Goal: Transaction & Acquisition: Book appointment/travel/reservation

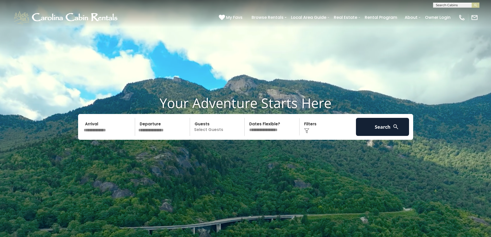
click at [111, 129] on input "text" at bounding box center [108, 127] width 53 height 18
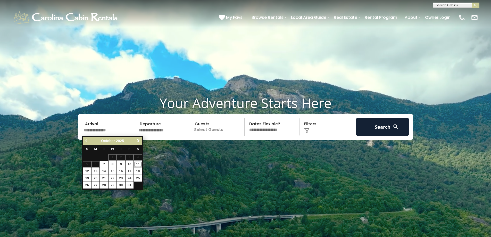
click at [137, 163] on link "11" at bounding box center [138, 164] width 8 height 6
type input "********"
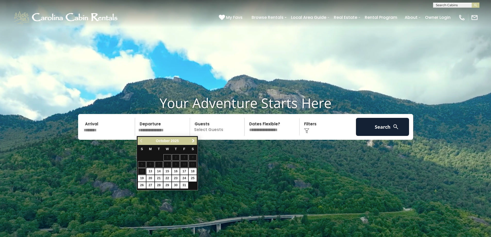
click at [142, 170] on table "S M T W T F S 1 2 3 4 5 6 7 8 9 10 11 12 13 14 15 16 17 18 19 20 21 22 23 24 25…" at bounding box center [167, 167] width 59 height 44
click at [159, 172] on link "14" at bounding box center [159, 171] width 8 height 6
type input "********"
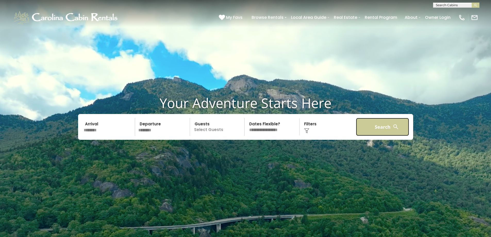
click at [380, 132] on button "Search" at bounding box center [382, 127] width 53 height 18
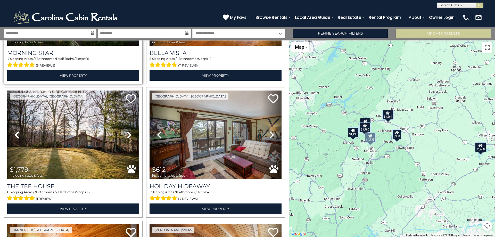
scroll to position [103, 0]
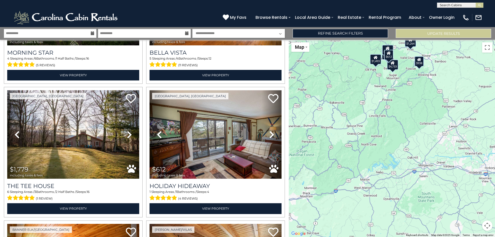
drag, startPoint x: 363, startPoint y: 186, endPoint x: 386, endPoint y: 112, distance: 77.1
click at [386, 112] on div "$4,733 $1,780 $1,779 $612 $1,493 $1,264 $1,468 $938" at bounding box center [392, 138] width 206 height 197
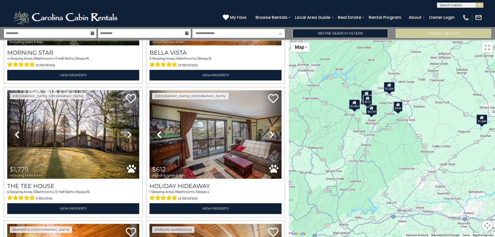
drag, startPoint x: 375, startPoint y: 156, endPoint x: 354, endPoint y: 201, distance: 49.5
click at [354, 201] on div "$4,733 $1,780 $1,779 $612 $1,493 $1,264 $1,468 $938" at bounding box center [392, 138] width 206 height 197
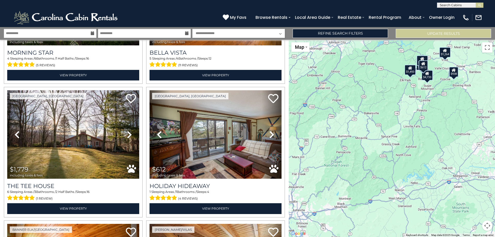
drag, startPoint x: 390, startPoint y: 152, endPoint x: 447, endPoint y: 116, distance: 66.8
click at [447, 116] on div "$4,733 $1,780 $1,779 $612 $1,493 $1,264 $1,468 $938" at bounding box center [392, 138] width 206 height 197
click at [429, 37] on button "Update Results" at bounding box center [443, 33] width 95 height 9
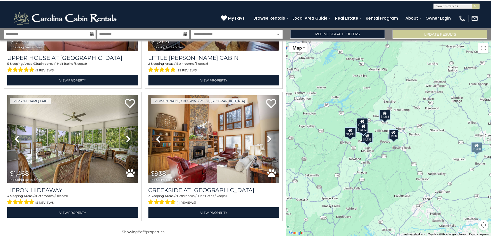
scroll to position [368, 0]
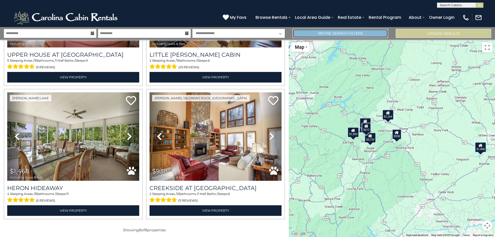
click at [330, 34] on link "Refine Search Filters" at bounding box center [340, 33] width 95 height 9
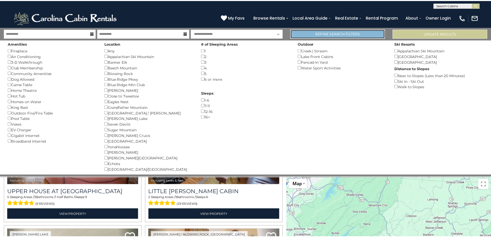
scroll to position [365, 0]
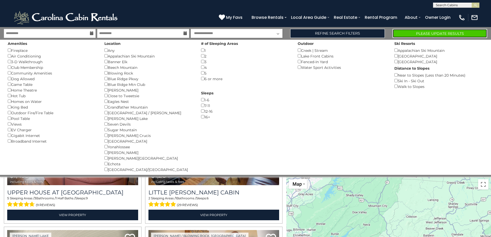
click at [428, 34] on button "Please Update Results" at bounding box center [440, 33] width 95 height 9
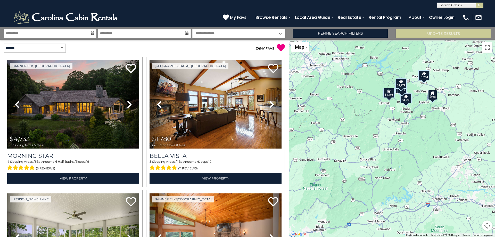
drag, startPoint x: 353, startPoint y: 192, endPoint x: 401, endPoint y: 147, distance: 64.9
click at [401, 147] on div "$4,733 $1,780 $1,468 $1,493 $612 $1,264 $938 $1,779" at bounding box center [392, 138] width 206 height 197
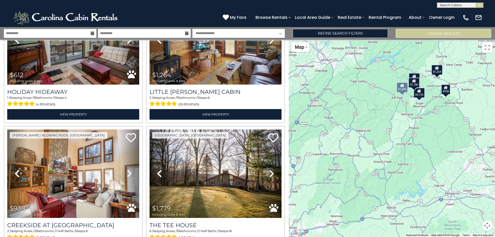
scroll to position [368, 0]
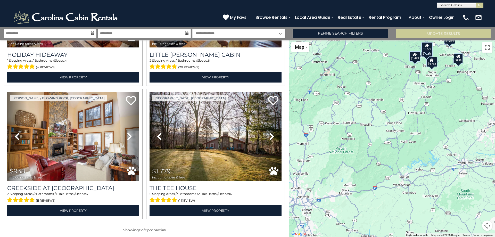
drag, startPoint x: 403, startPoint y: 182, endPoint x: 416, endPoint y: 151, distance: 33.8
click at [416, 151] on div "$4,733 $1,780 $1,468 $1,493 $612 $1,264 $938 $1,779" at bounding box center [392, 138] width 206 height 197
click at [428, 34] on button "Update Results" at bounding box center [443, 33] width 95 height 9
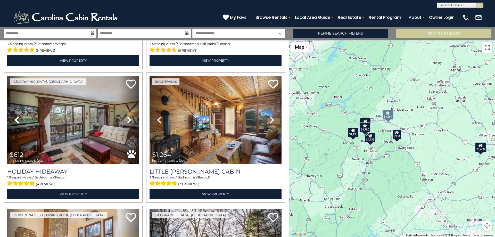
scroll to position [284, 0]
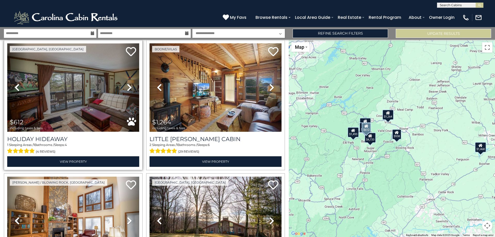
click at [73, 100] on img at bounding box center [73, 87] width 132 height 88
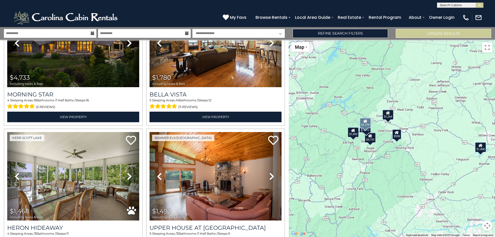
scroll to position [0, 0]
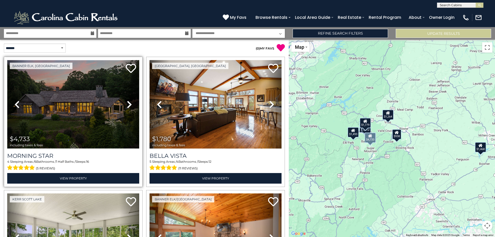
click at [78, 103] on img at bounding box center [73, 104] width 132 height 88
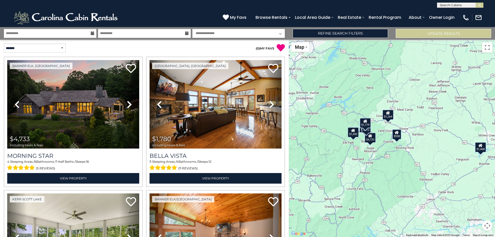
click at [397, 138] on div "$938" at bounding box center [396, 134] width 9 height 10
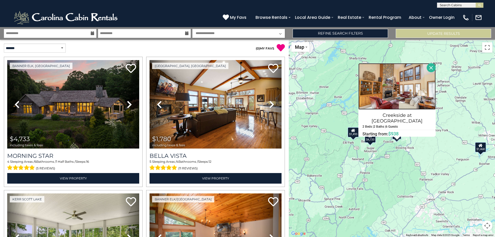
click at [386, 97] on img at bounding box center [396, 86] width 77 height 46
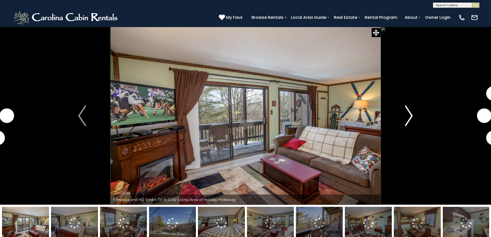
click at [406, 112] on img "Next" at bounding box center [409, 115] width 8 height 21
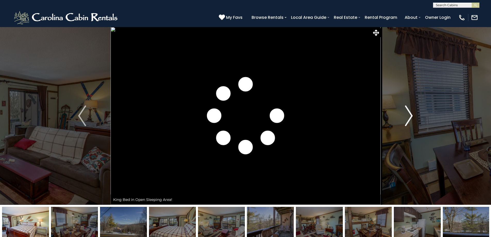
click at [406, 112] on img "Next" at bounding box center [409, 115] width 8 height 21
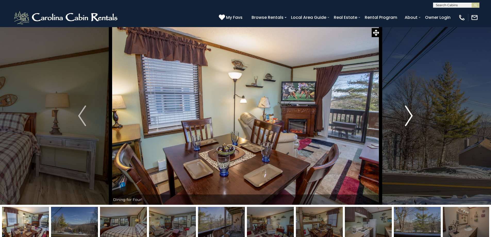
click at [406, 112] on img "Next" at bounding box center [409, 115] width 8 height 21
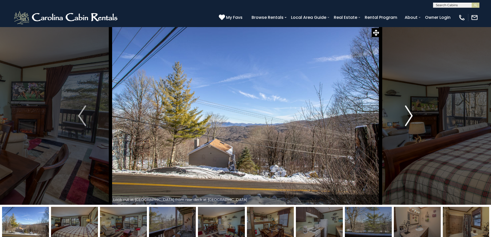
click at [406, 112] on img "Next" at bounding box center [409, 115] width 8 height 21
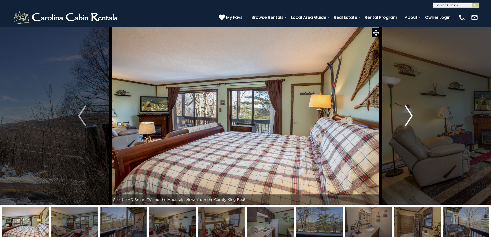
click at [406, 112] on img "Next" at bounding box center [409, 115] width 8 height 21
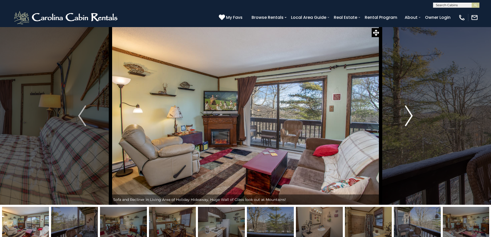
click at [406, 112] on img "Next" at bounding box center [409, 115] width 8 height 21
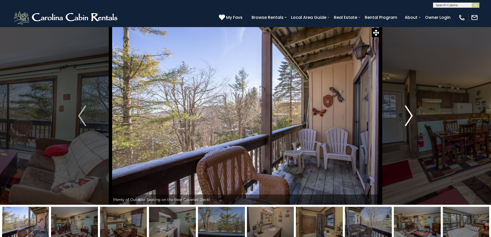
click at [406, 112] on img "Next" at bounding box center [409, 115] width 8 height 21
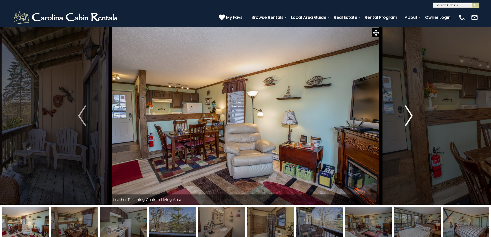
click at [406, 112] on img "Next" at bounding box center [409, 115] width 8 height 21
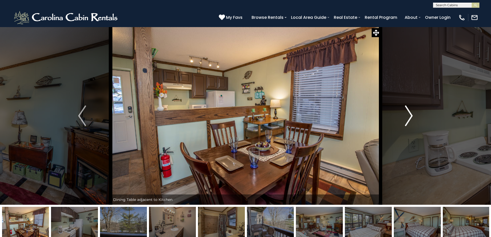
click at [406, 112] on img "Next" at bounding box center [409, 115] width 8 height 21
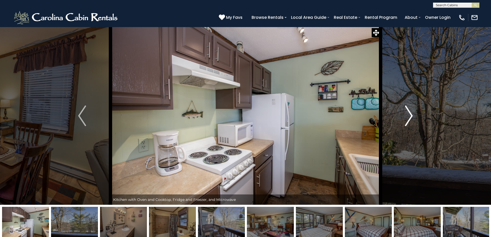
click at [406, 112] on img "Next" at bounding box center [409, 115] width 8 height 21
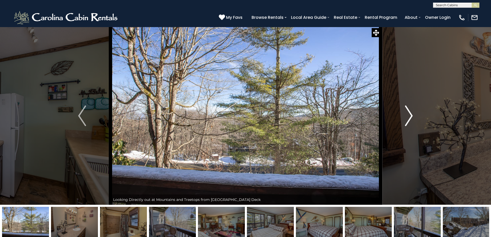
click at [406, 112] on img "Next" at bounding box center [409, 115] width 8 height 21
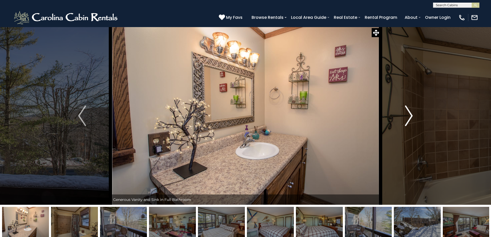
click at [406, 112] on img "Next" at bounding box center [409, 115] width 8 height 21
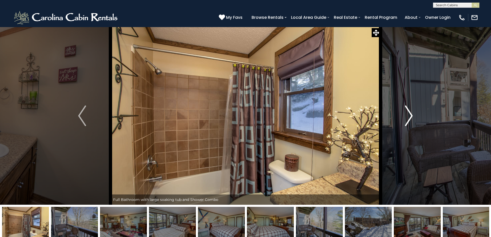
click at [406, 112] on img "Next" at bounding box center [409, 115] width 8 height 21
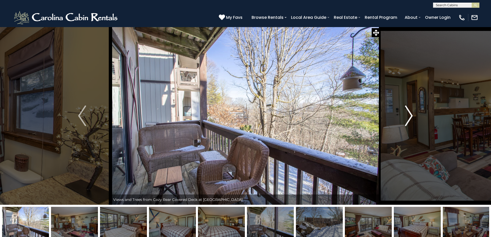
click at [406, 112] on img "Next" at bounding box center [409, 115] width 8 height 21
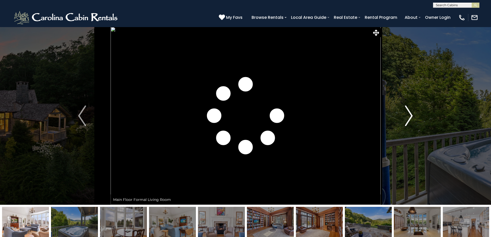
click at [406, 111] on img "Next" at bounding box center [409, 115] width 8 height 21
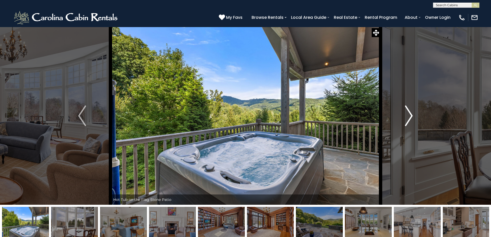
click at [406, 111] on img "Next" at bounding box center [409, 115] width 8 height 21
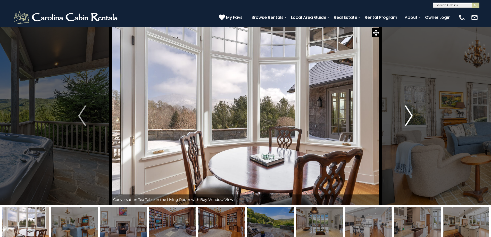
click at [406, 111] on img "Next" at bounding box center [409, 115] width 8 height 21
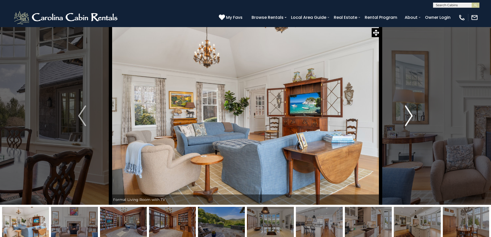
click at [406, 111] on img "Next" at bounding box center [409, 115] width 8 height 21
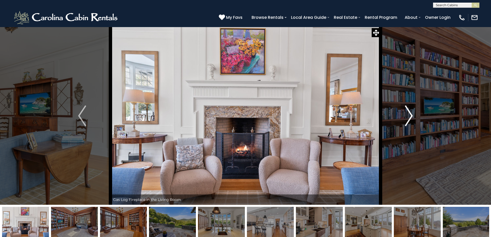
click at [406, 111] on img "Next" at bounding box center [409, 115] width 8 height 21
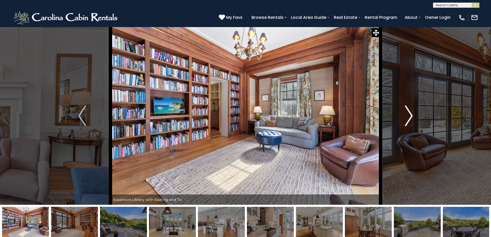
click at [406, 111] on img "Next" at bounding box center [409, 115] width 8 height 21
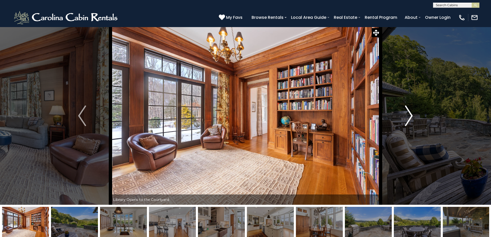
click at [406, 111] on img "Next" at bounding box center [409, 115] width 8 height 21
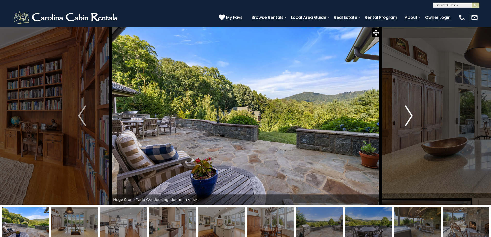
click at [406, 111] on img "Next" at bounding box center [409, 115] width 8 height 21
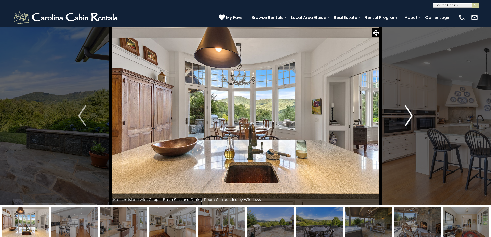
click at [406, 111] on img "Next" at bounding box center [409, 115] width 8 height 21
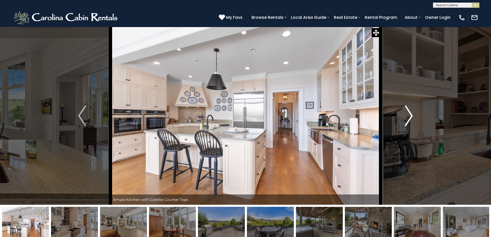
click at [406, 111] on img "Next" at bounding box center [409, 115] width 8 height 21
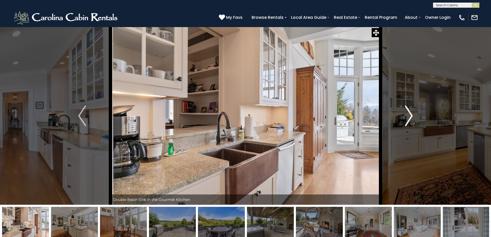
click at [406, 111] on img "Next" at bounding box center [409, 115] width 8 height 21
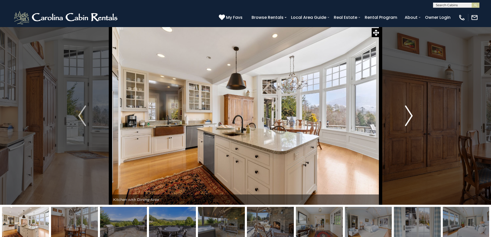
click at [406, 111] on img "Next" at bounding box center [409, 115] width 8 height 21
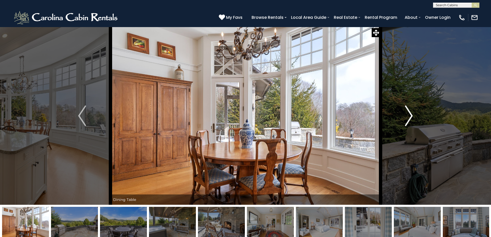
click at [406, 111] on img "Next" at bounding box center [409, 115] width 8 height 21
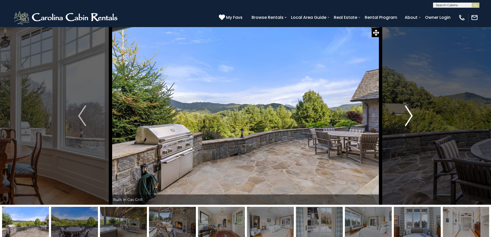
click at [406, 111] on img "Next" at bounding box center [409, 115] width 8 height 21
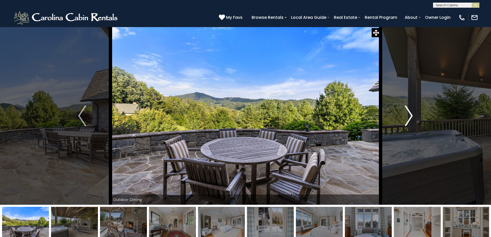
click at [406, 111] on img "Next" at bounding box center [409, 115] width 8 height 21
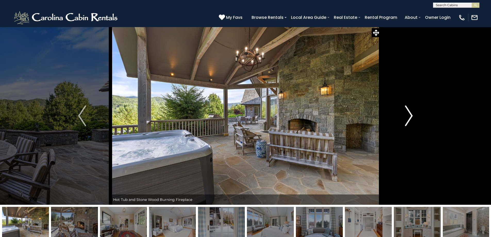
click at [406, 111] on img "Next" at bounding box center [409, 115] width 8 height 21
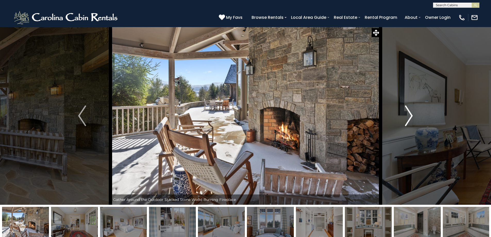
click at [406, 111] on img "Next" at bounding box center [409, 115] width 8 height 21
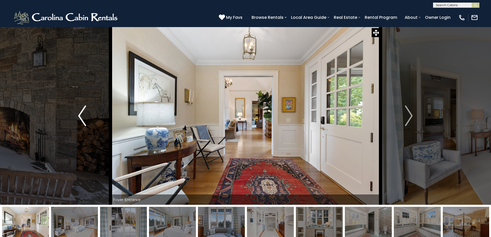
click at [76, 111] on button "Previous" at bounding box center [82, 116] width 57 height 178
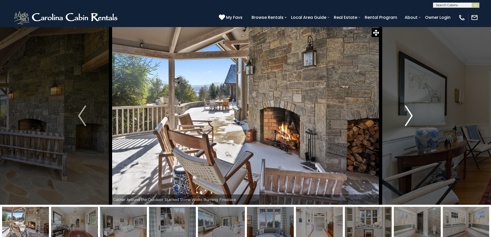
click at [399, 117] on button "Next" at bounding box center [408, 116] width 57 height 178
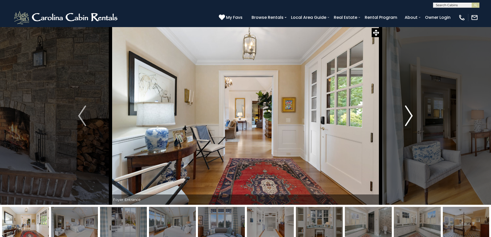
click at [399, 117] on button "Next" at bounding box center [408, 116] width 57 height 178
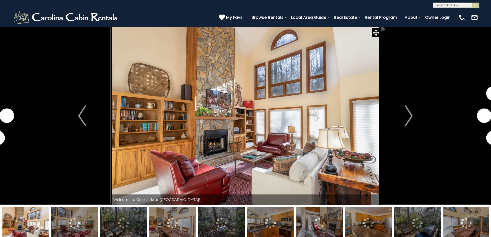
click at [406, 115] on img "Next" at bounding box center [409, 115] width 8 height 21
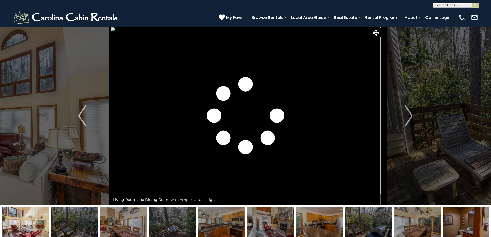
click at [406, 115] on img "Next" at bounding box center [409, 115] width 8 height 21
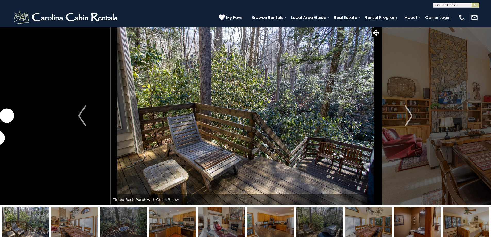
click at [406, 115] on img "Next" at bounding box center [409, 115] width 8 height 21
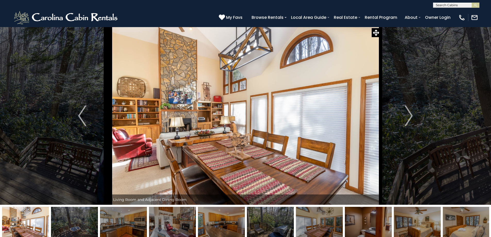
click at [406, 115] on img "Next" at bounding box center [409, 115] width 8 height 21
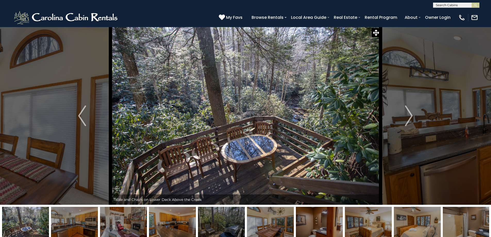
click at [406, 115] on img "Next" at bounding box center [409, 115] width 8 height 21
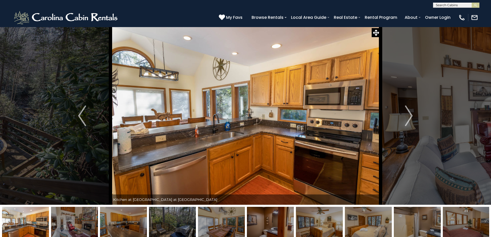
click at [406, 115] on img "Next" at bounding box center [409, 115] width 8 height 21
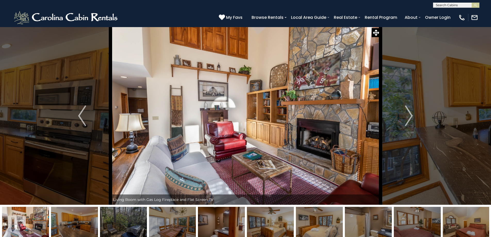
click at [406, 115] on img "Next" at bounding box center [409, 115] width 8 height 21
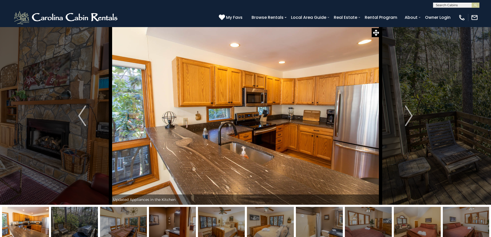
click at [406, 115] on img "Next" at bounding box center [409, 115] width 8 height 21
